Goal: Find specific page/section: Find specific page/section

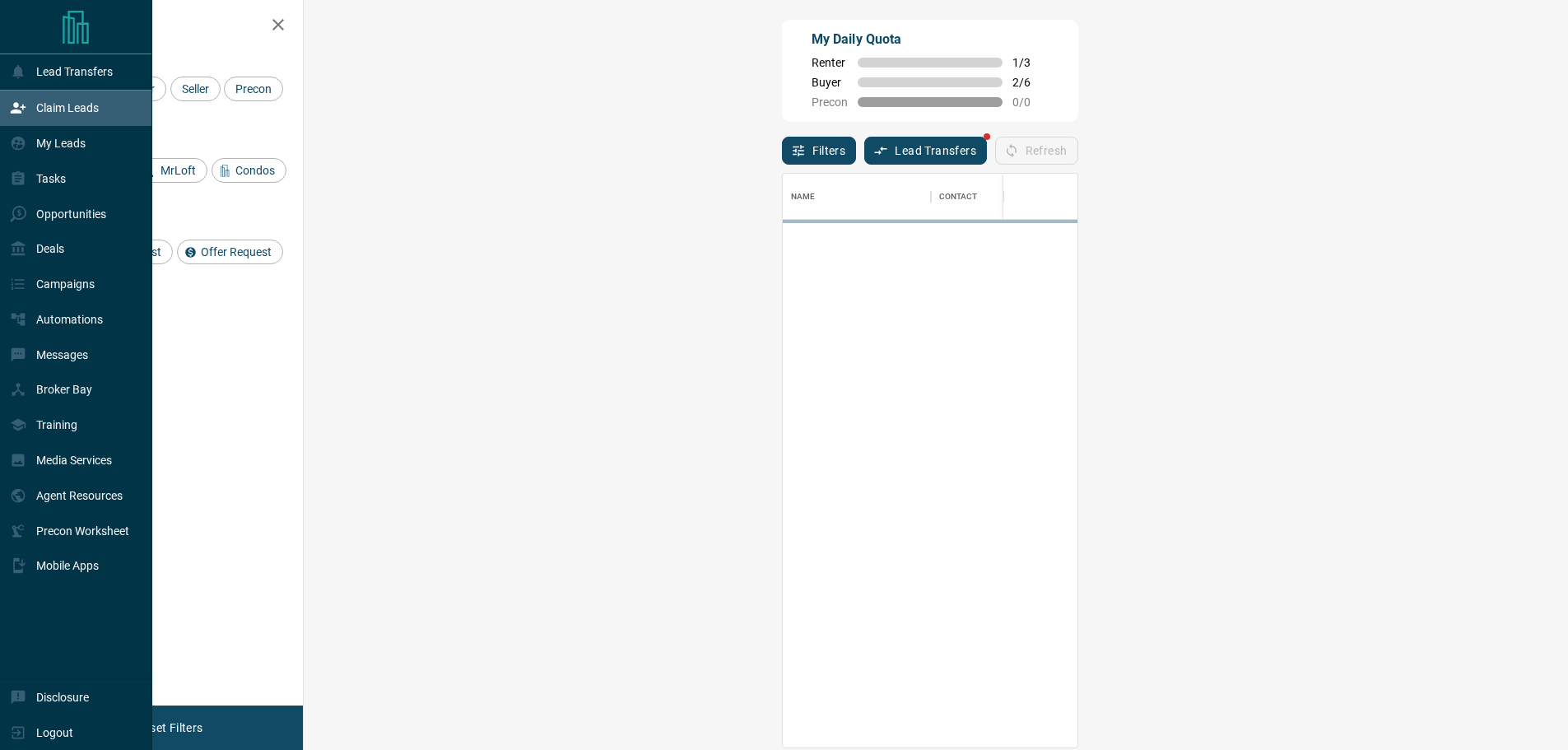
scroll to position [562, 1217]
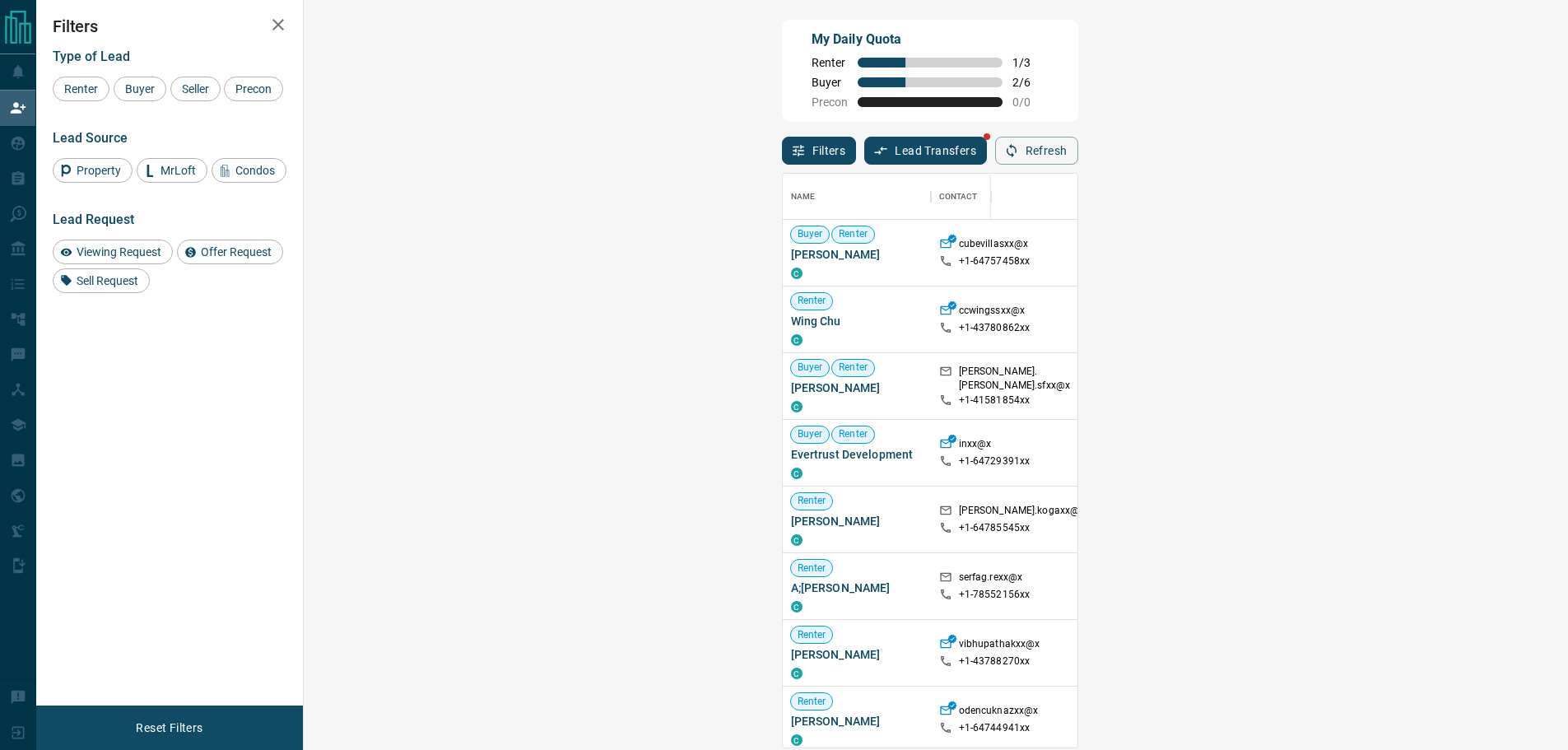
click at [1400, 380] on div "Viewing Request ( 2 )" at bounding box center [1457, 386] width 114 height 21
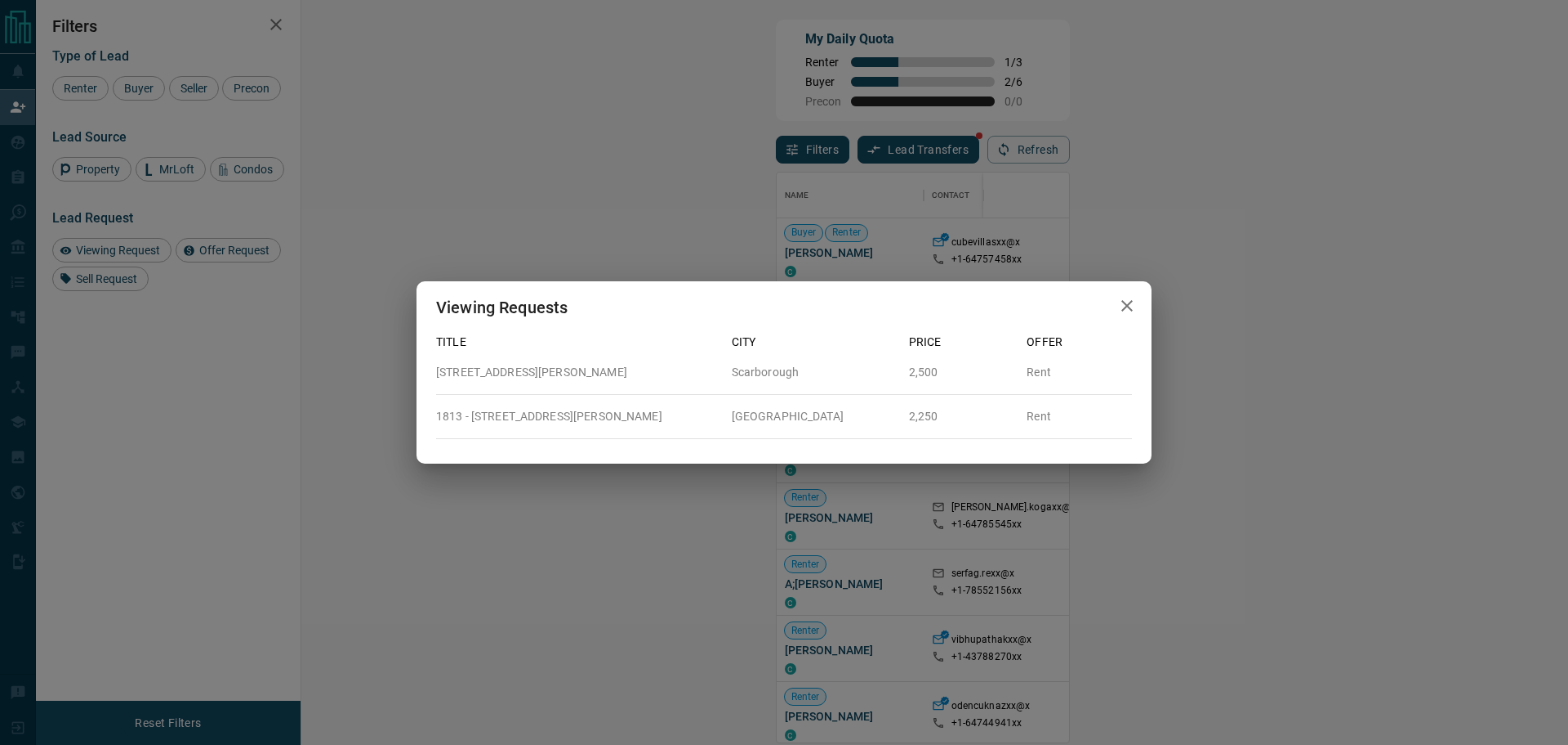
click at [1131, 315] on icon "button" at bounding box center [1127, 305] width 20 height 20
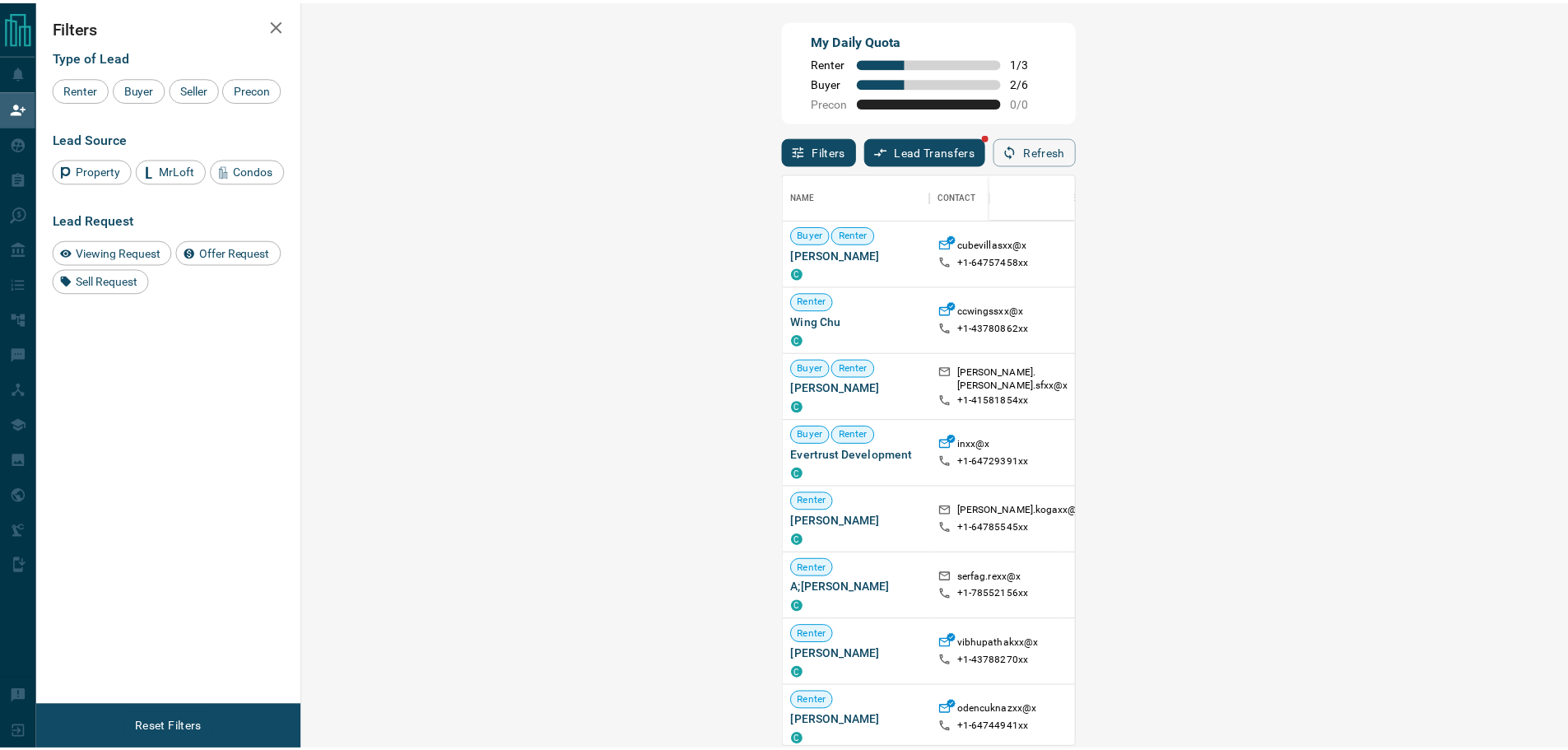
scroll to position [13, 13]
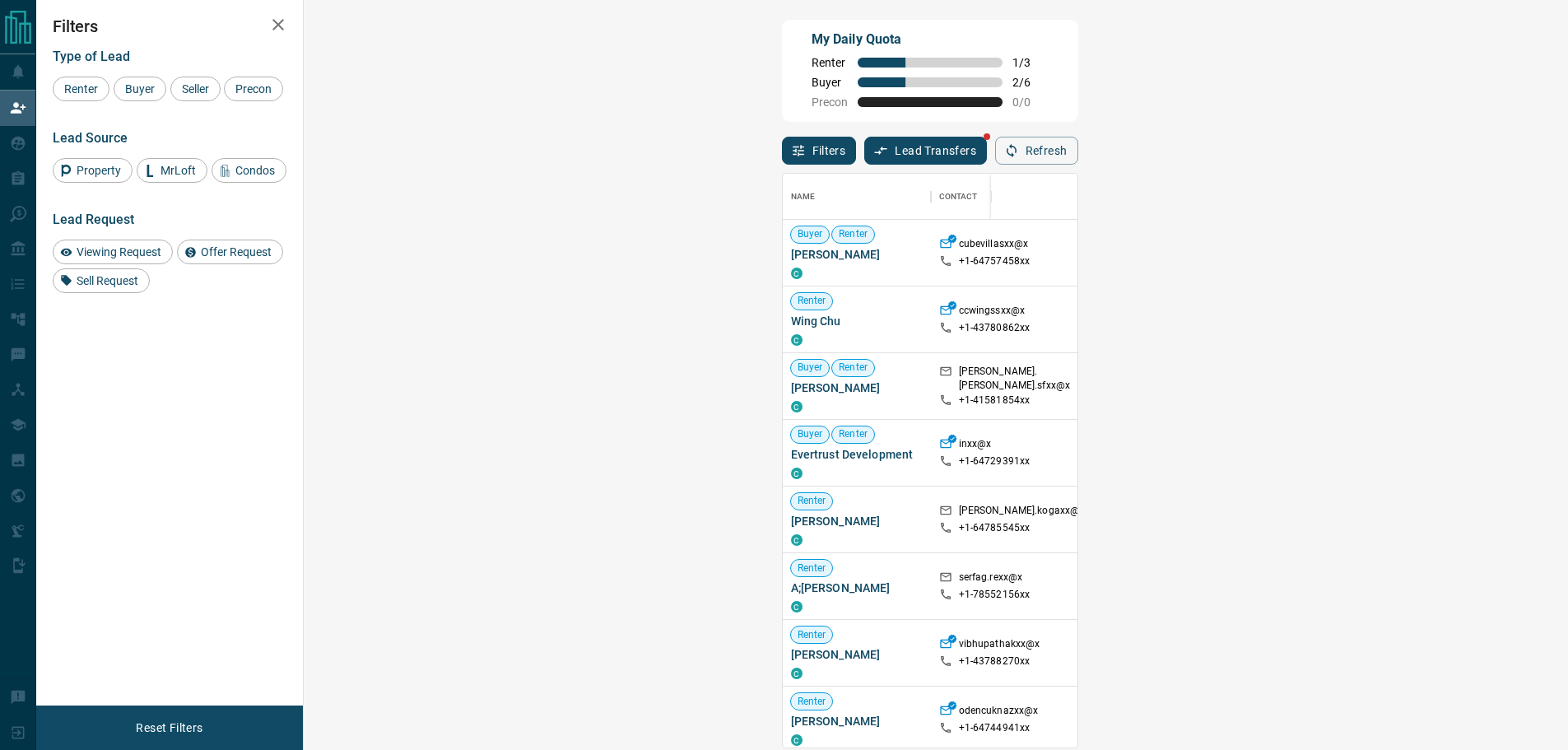
click at [1549, 382] on div "AI Semi-Qualified" at bounding box center [1599, 373] width 101 height 21
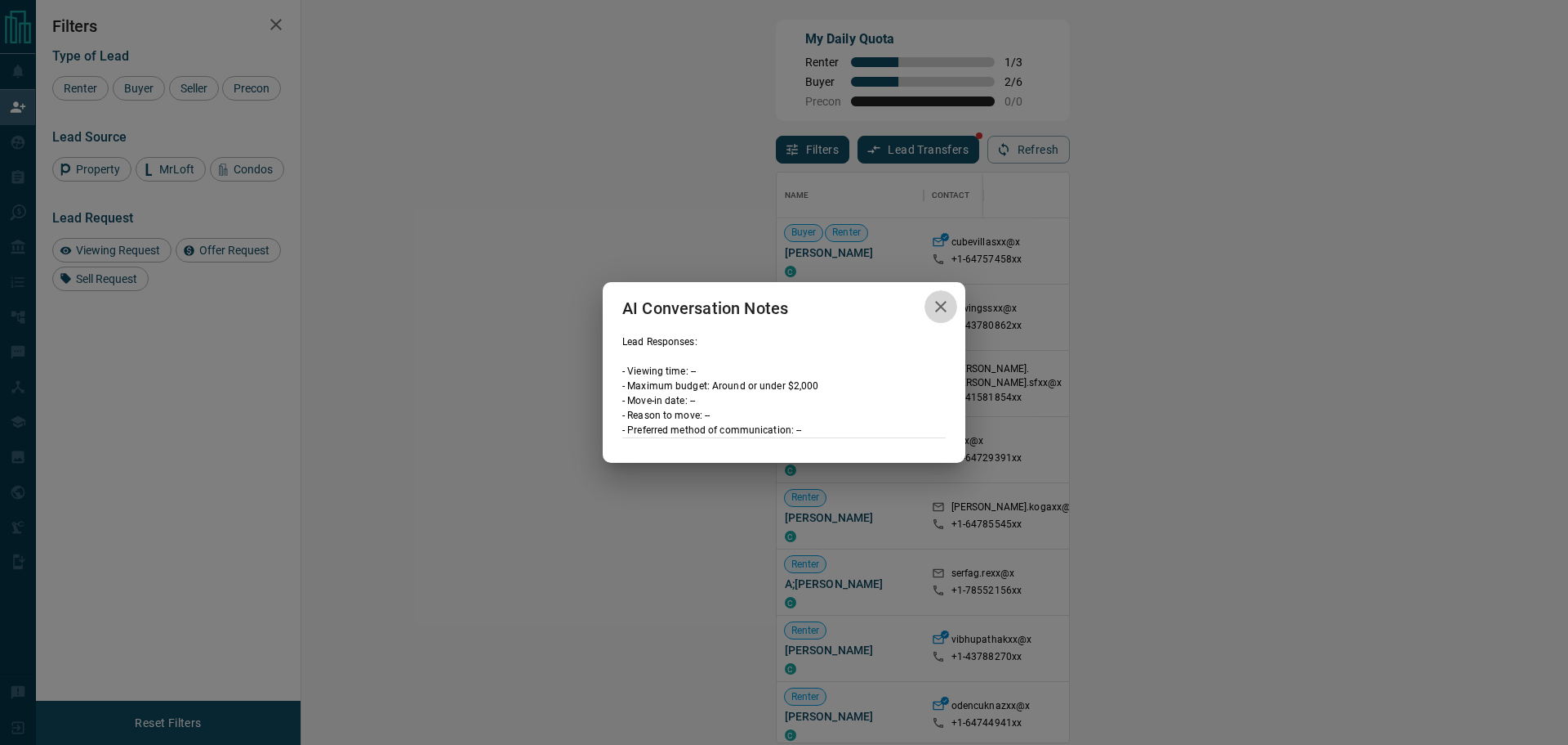
click at [954, 306] on button "button" at bounding box center [941, 306] width 32 height 33
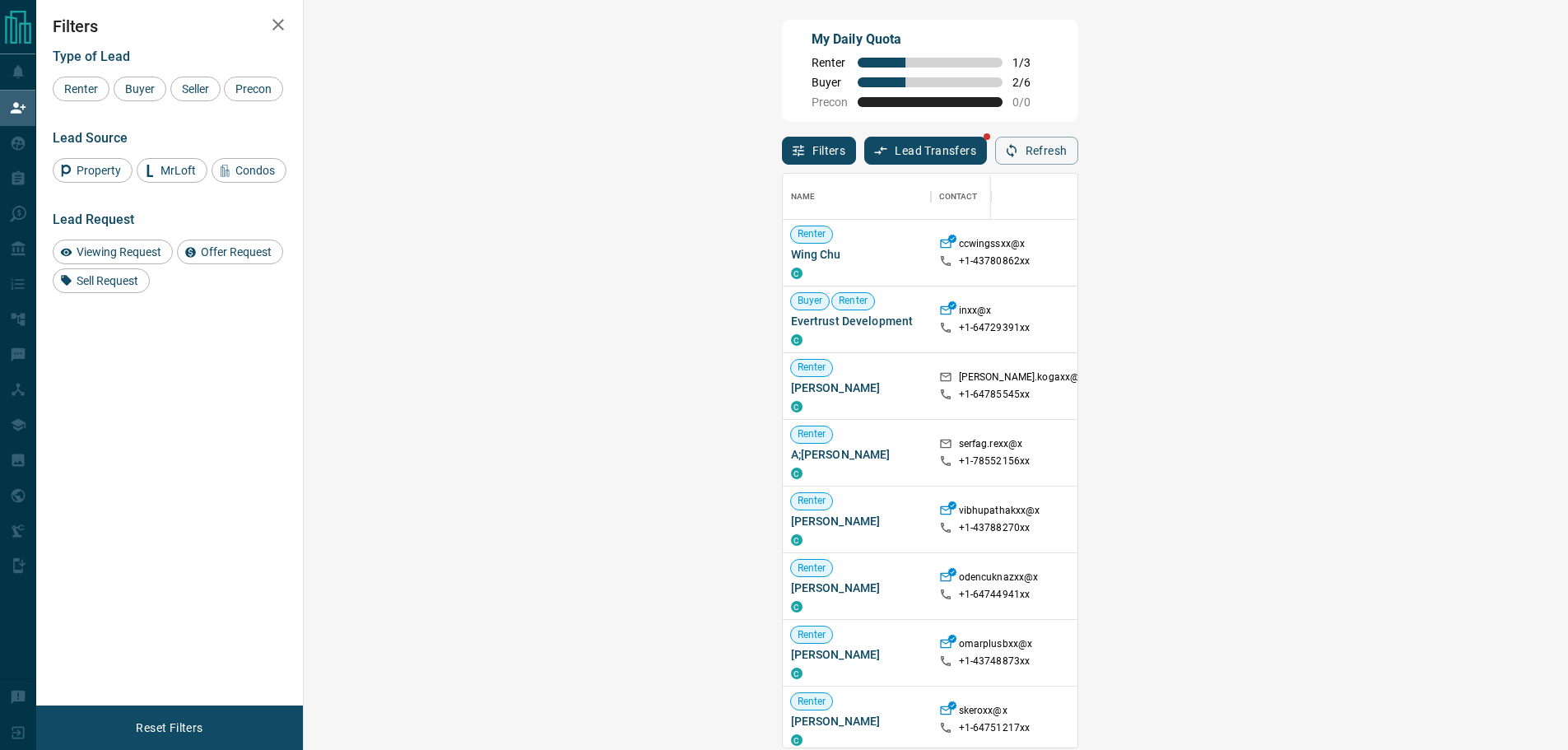
scroll to position [562, 1217]
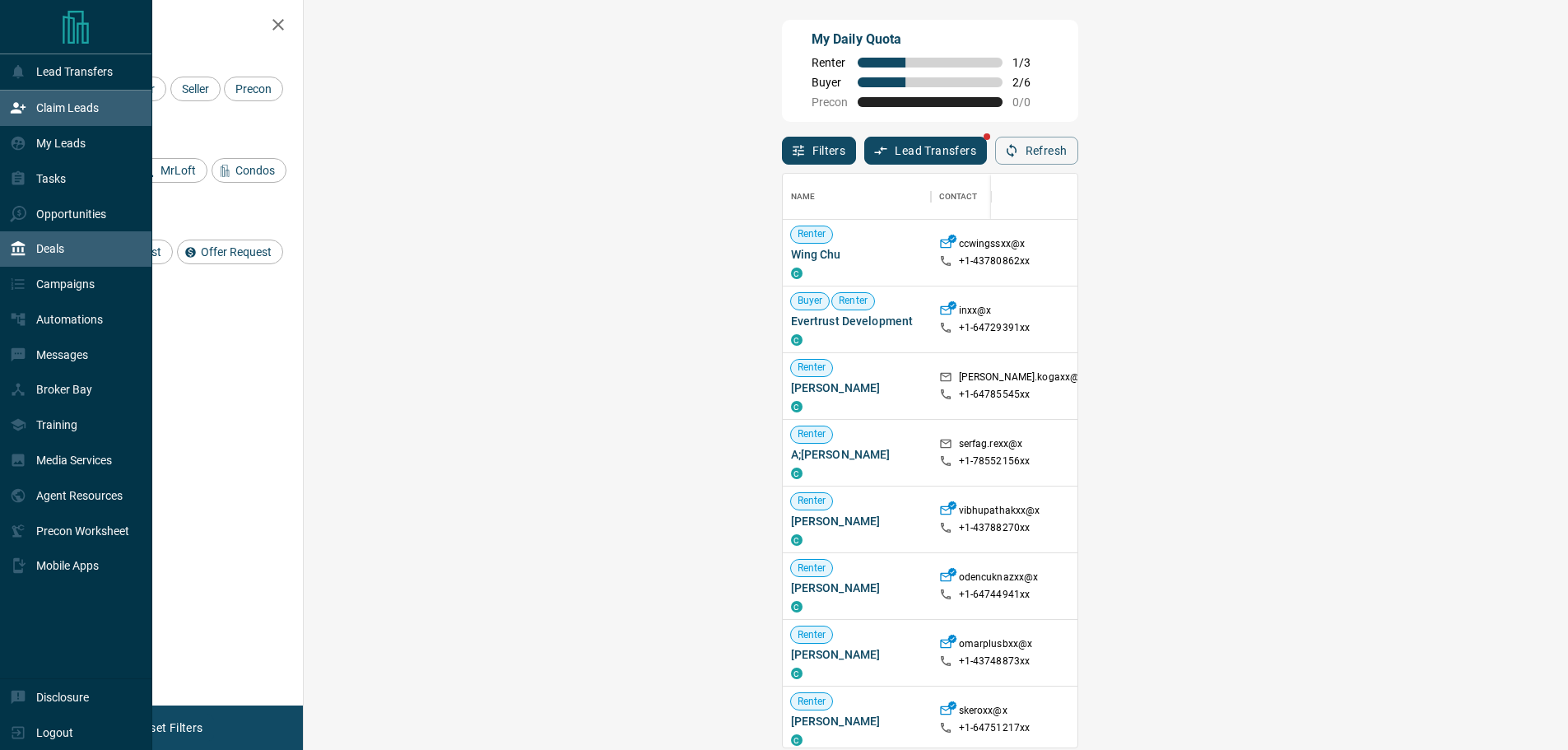
click at [11, 252] on icon at bounding box center [17, 248] width 16 height 16
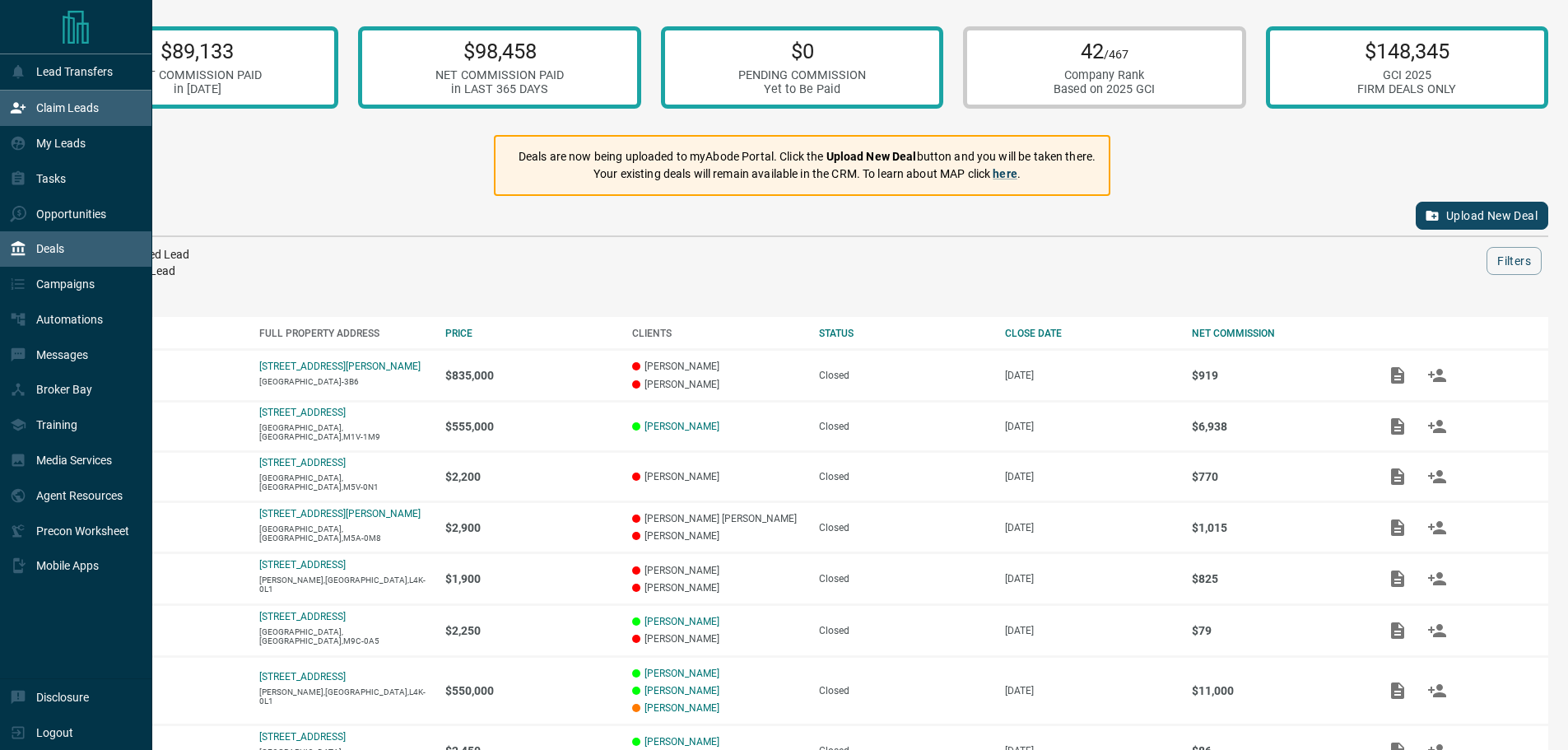
click at [17, 113] on icon at bounding box center [17, 108] width 14 height 11
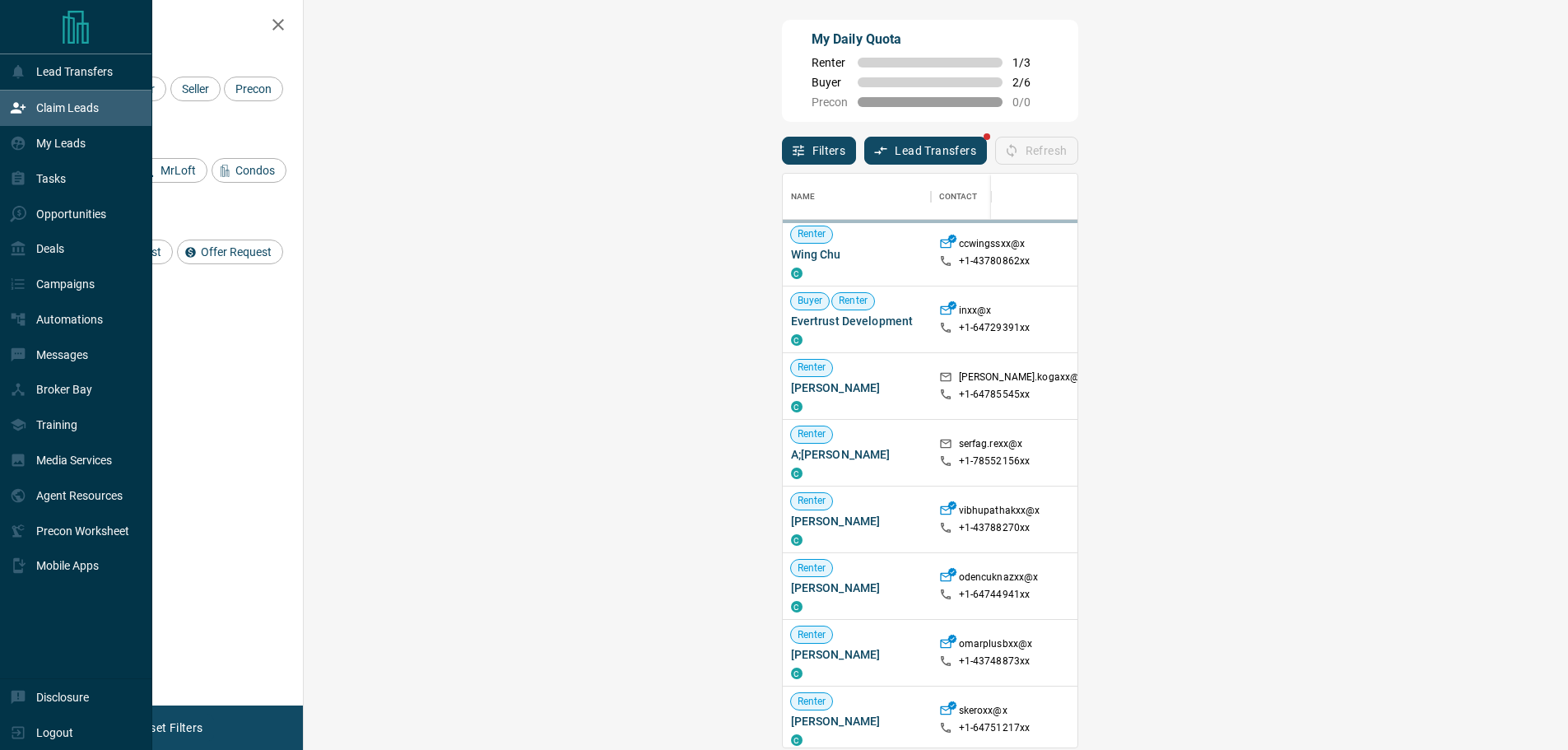
scroll to position [562, 1217]
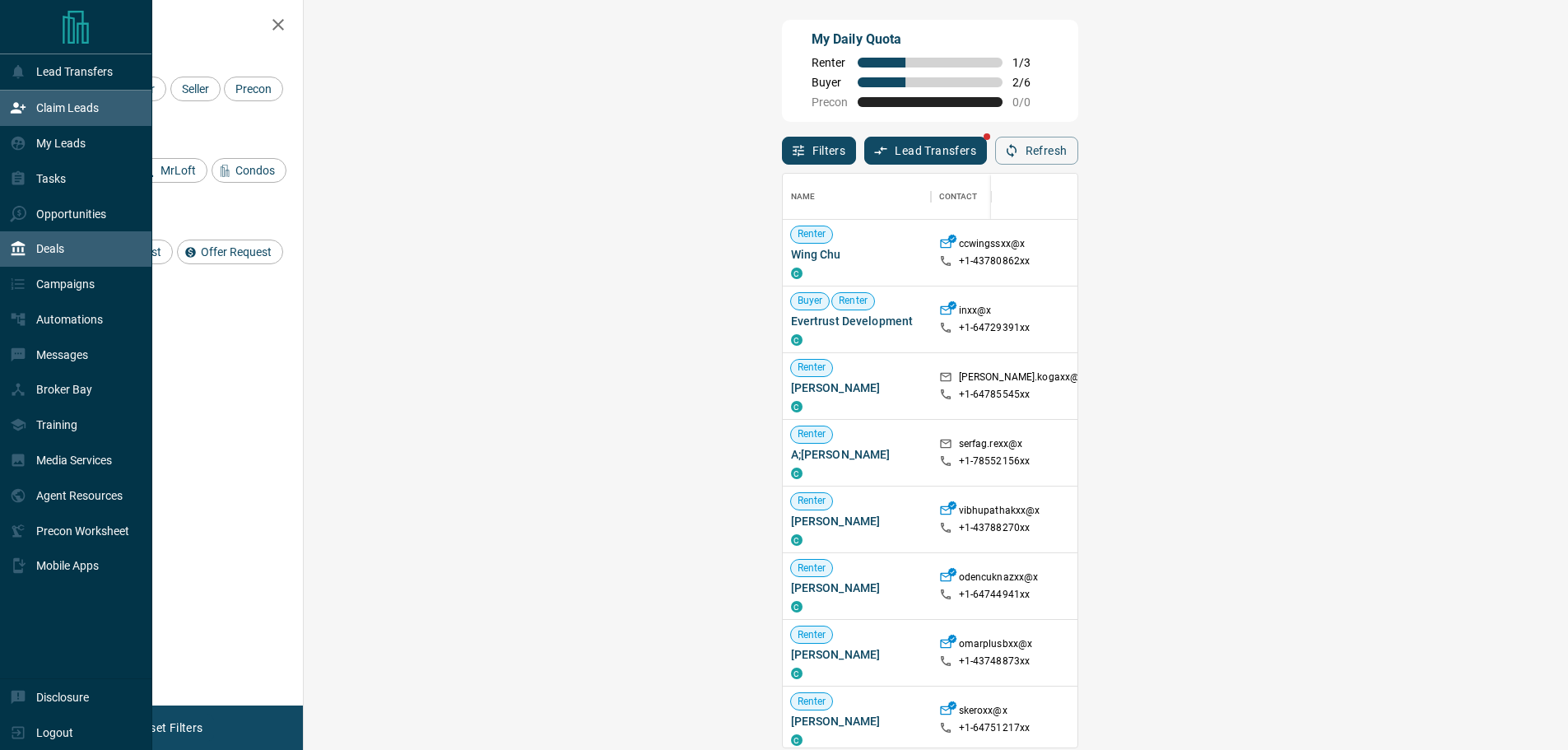
click at [48, 245] on div "Deals" at bounding box center [36, 249] width 55 height 27
